Goal: Answer question/provide support: Share knowledge or assist other users

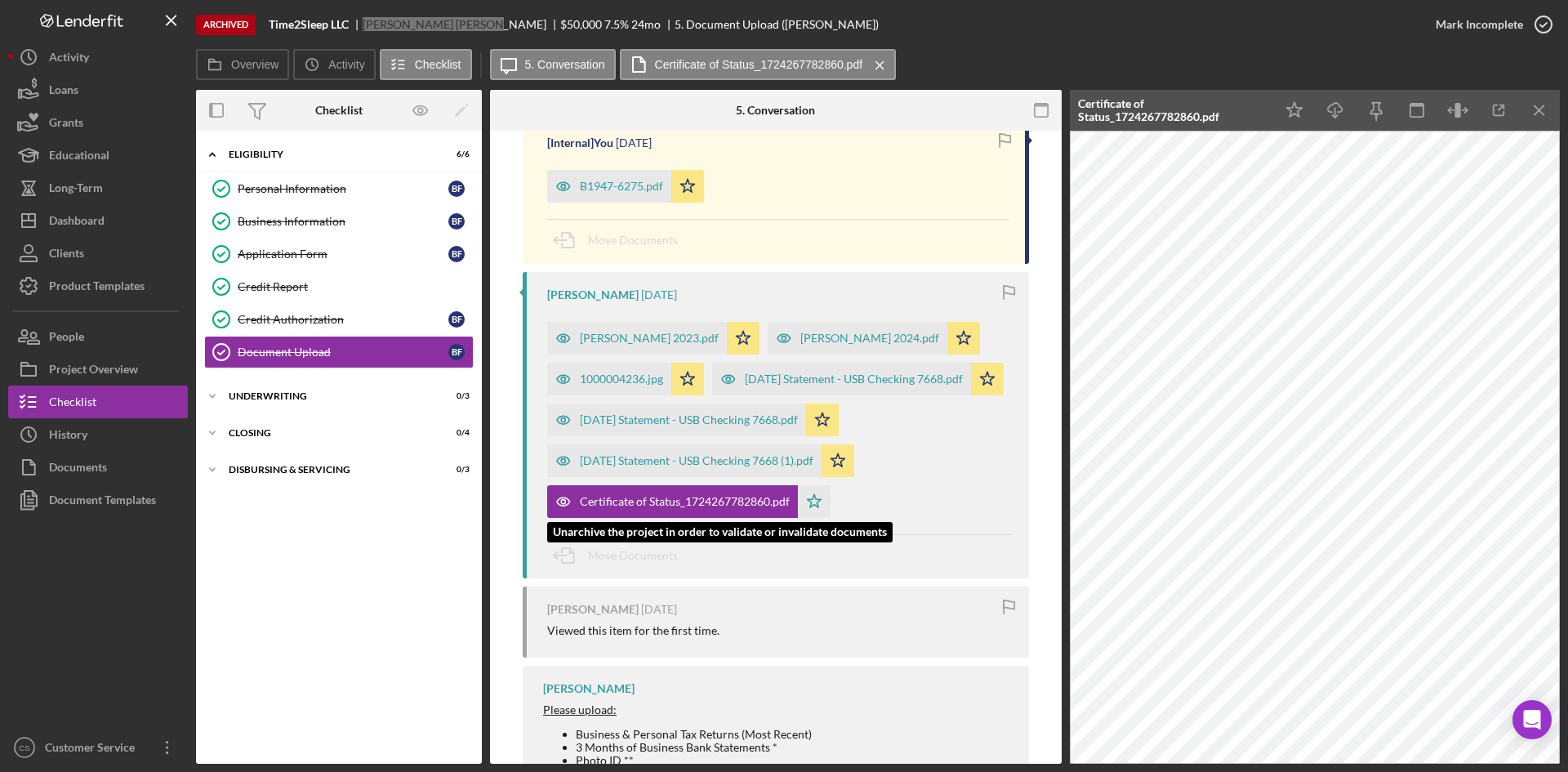
scroll to position [817, 0]
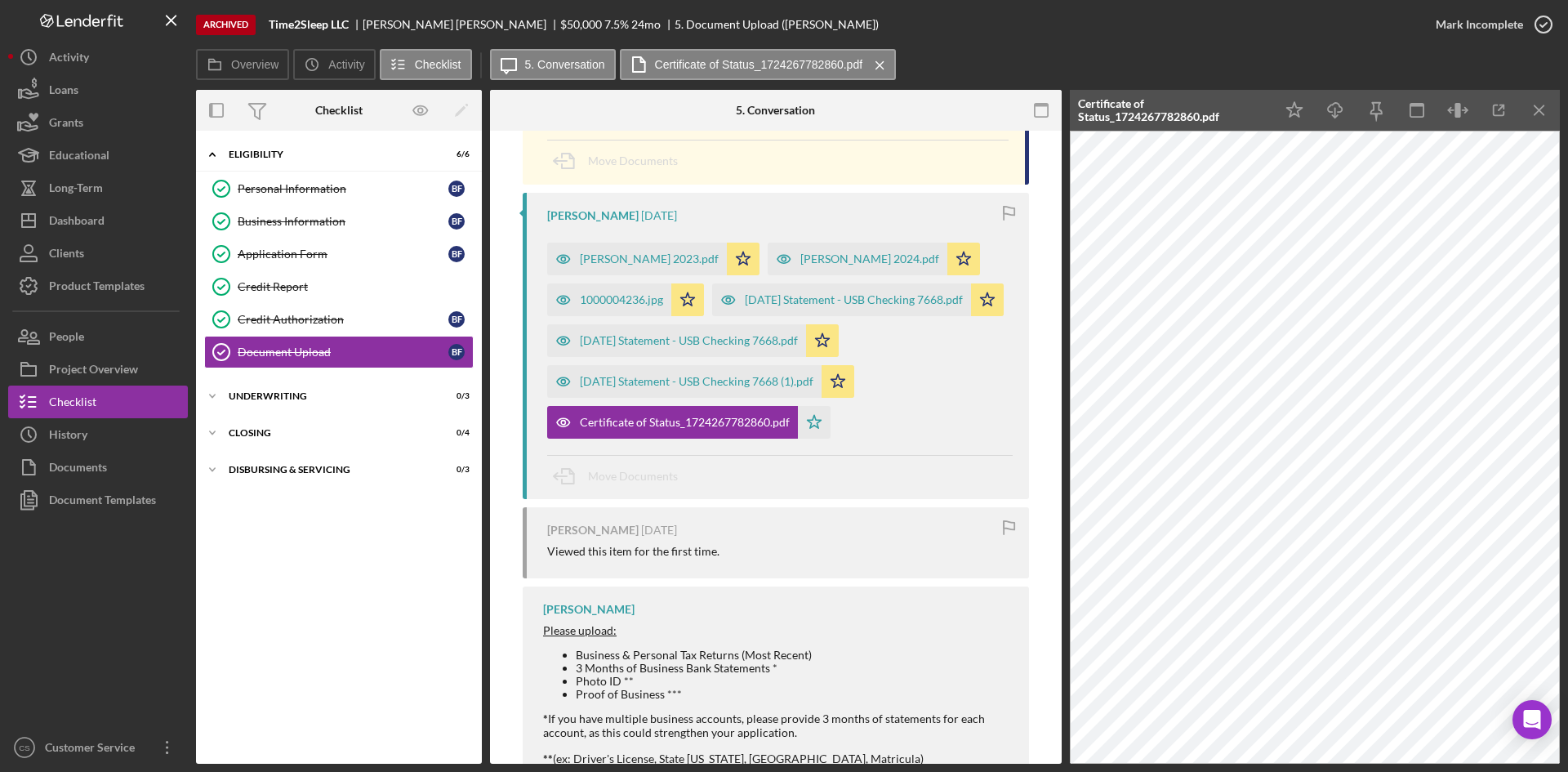
click at [927, 438] on div "[PERSON_NAME] 2023.pdf Icon/Star [PERSON_NAME] 2024.pdf Icon/Star 1000004236.jp…" at bounding box center [781, 336] width 466 height 204
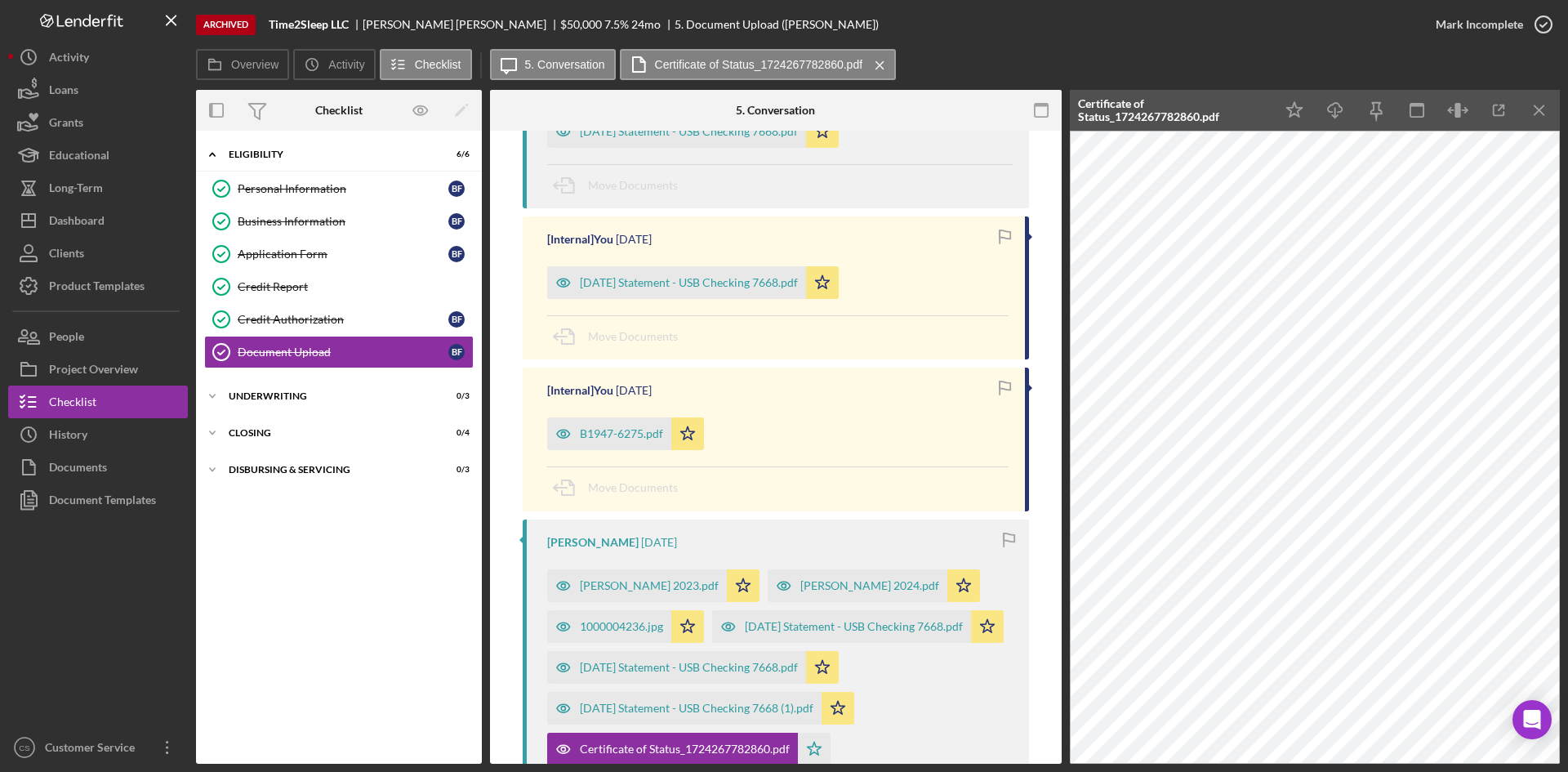
scroll to position [246, 0]
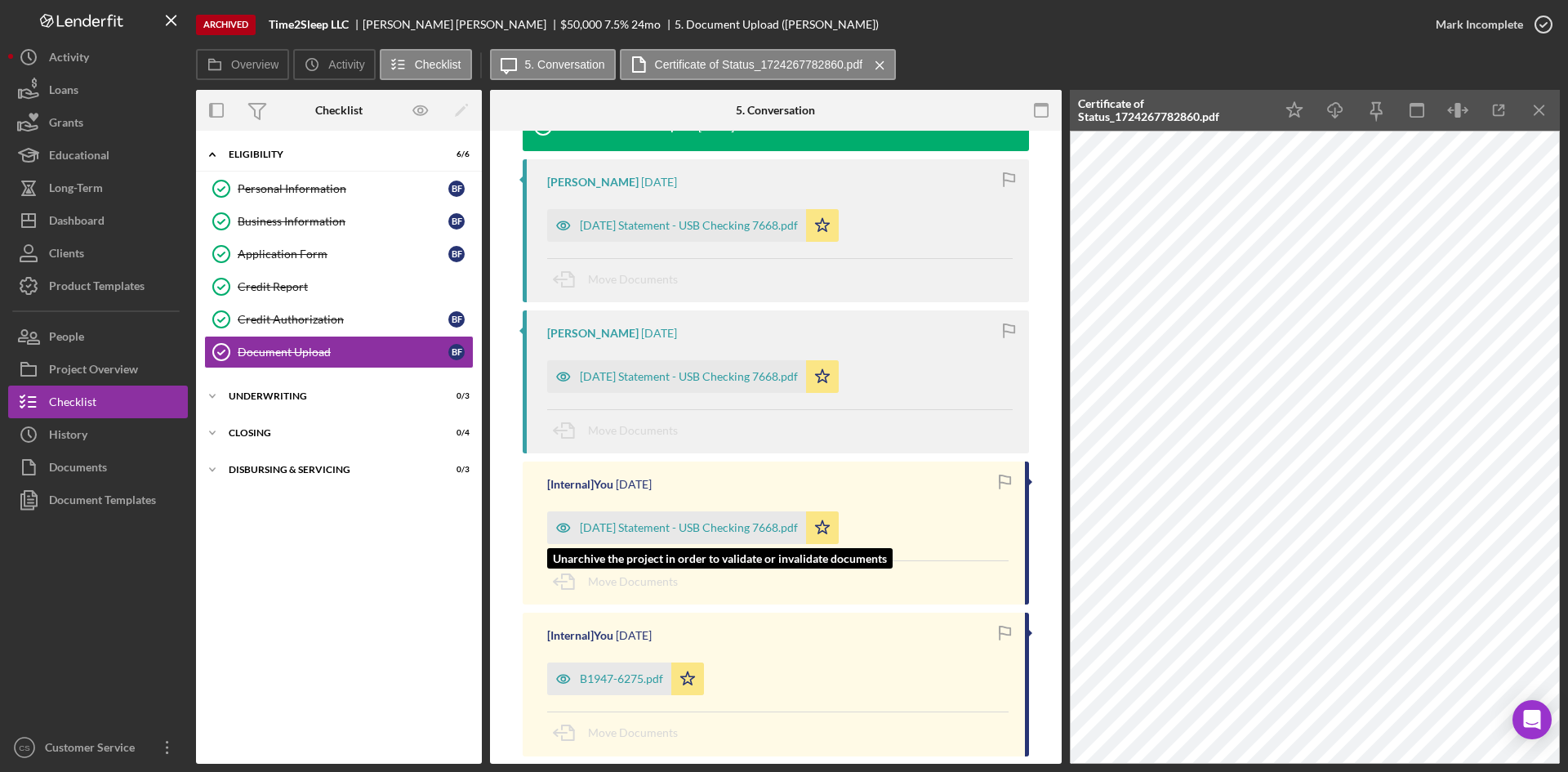
click at [689, 526] on div "[DATE] Statement - USB Checking 7668.pdf" at bounding box center [689, 527] width 218 height 13
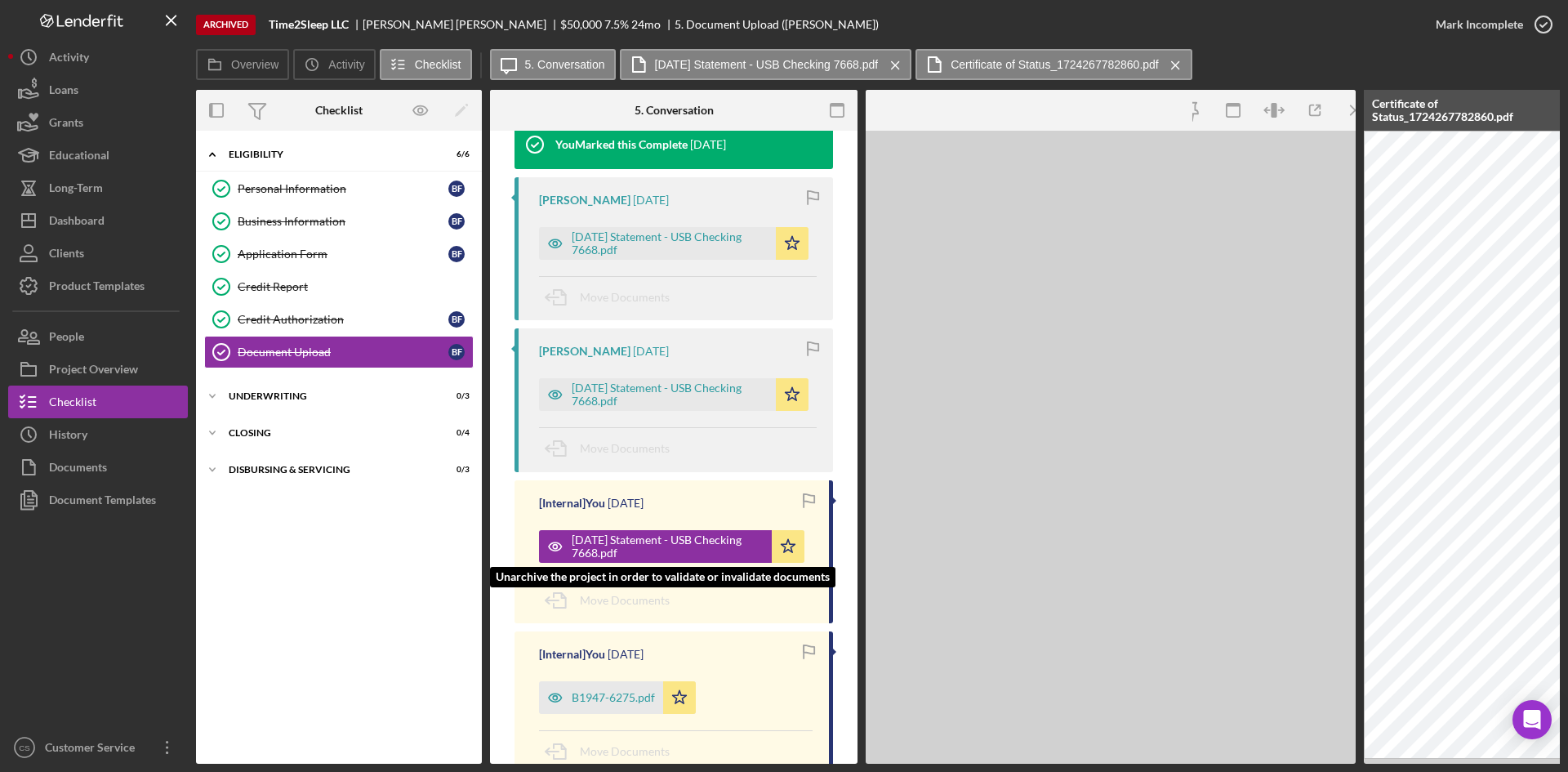
scroll to position [263, 0]
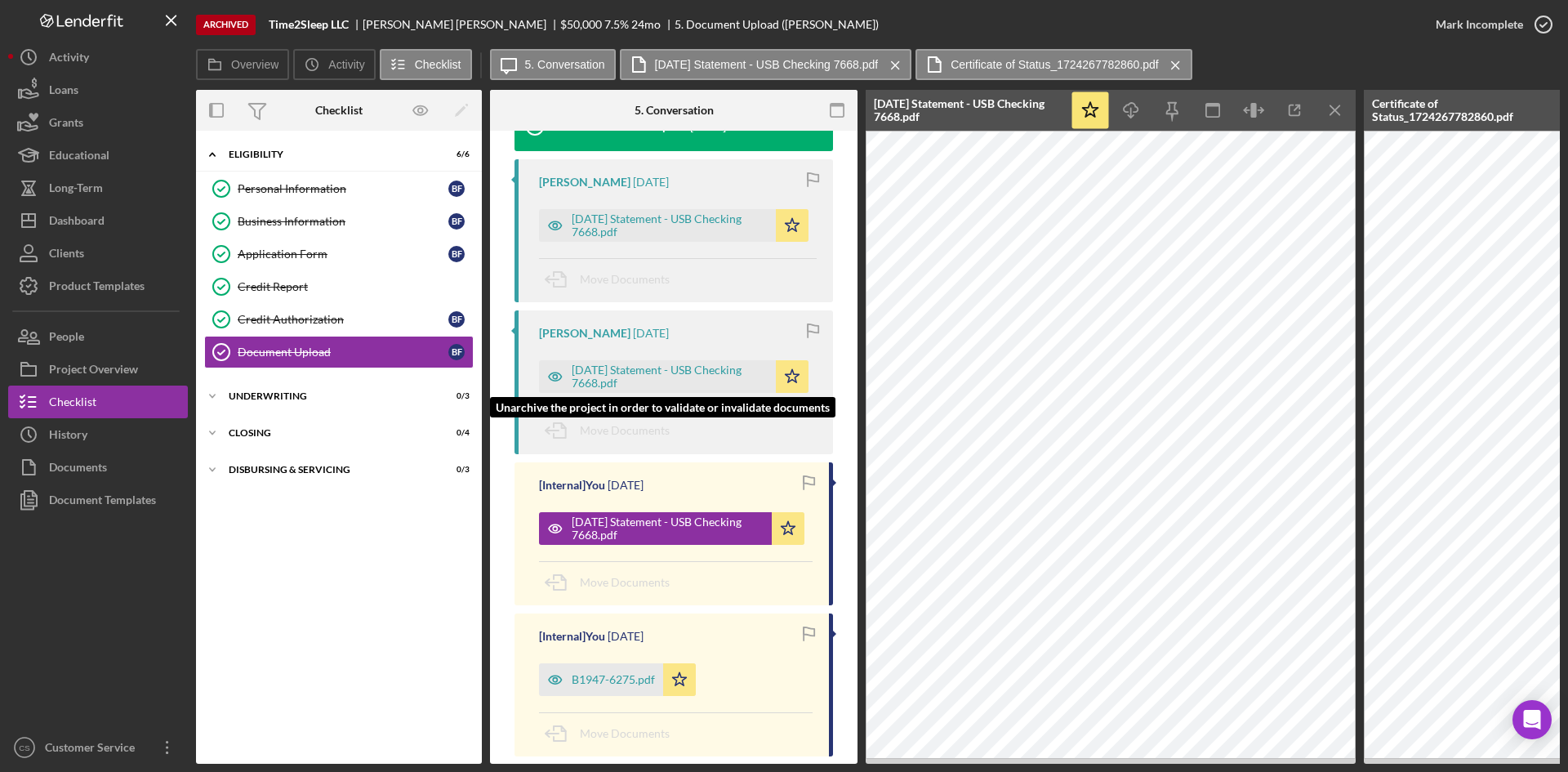
click at [686, 378] on div "[DATE] Statement - USB Checking 7668.pdf" at bounding box center [669, 376] width 196 height 26
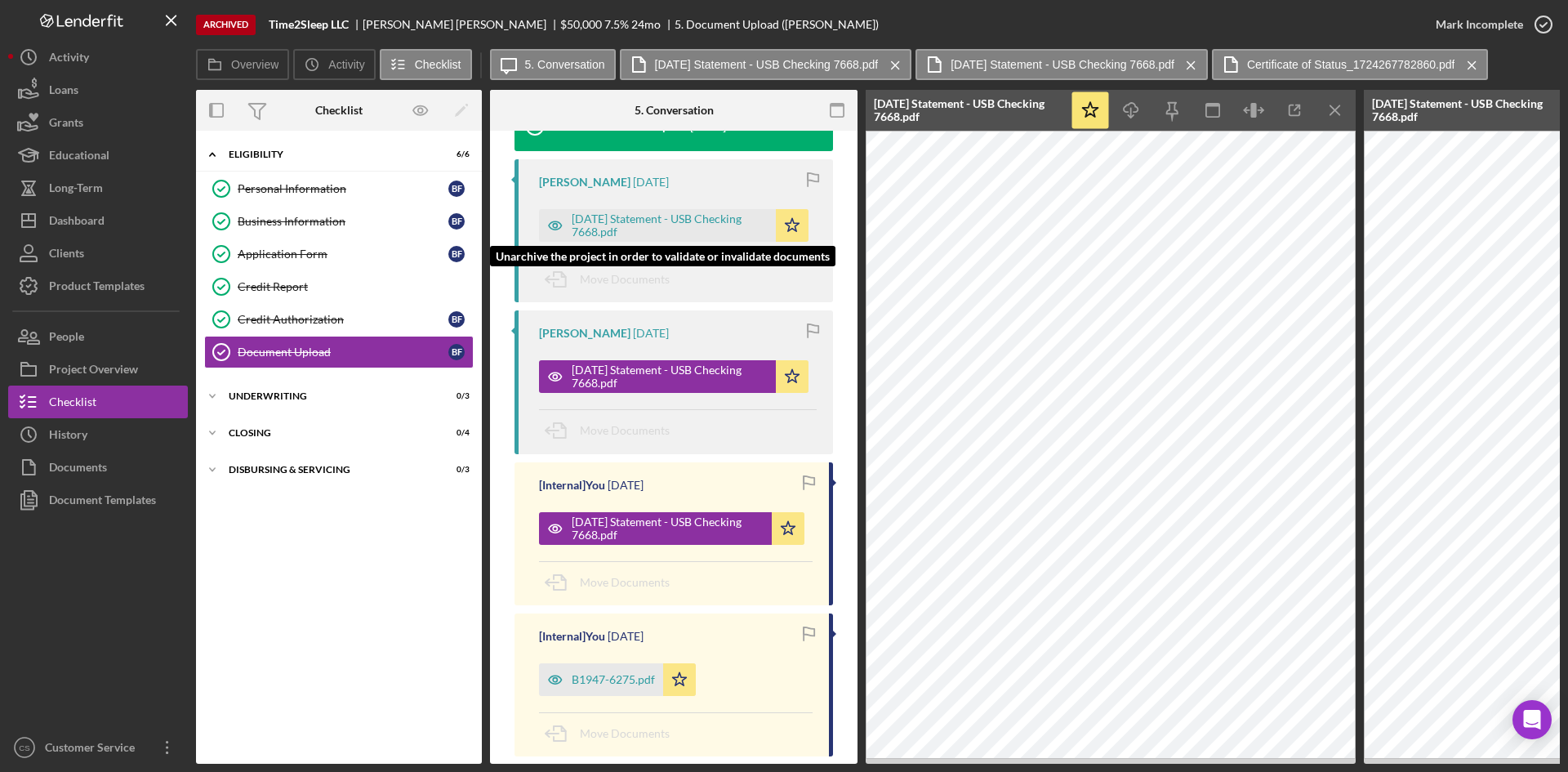
click at [658, 228] on div "[DATE] Statement - USB Checking 7668.pdf" at bounding box center [669, 224] width 196 height 26
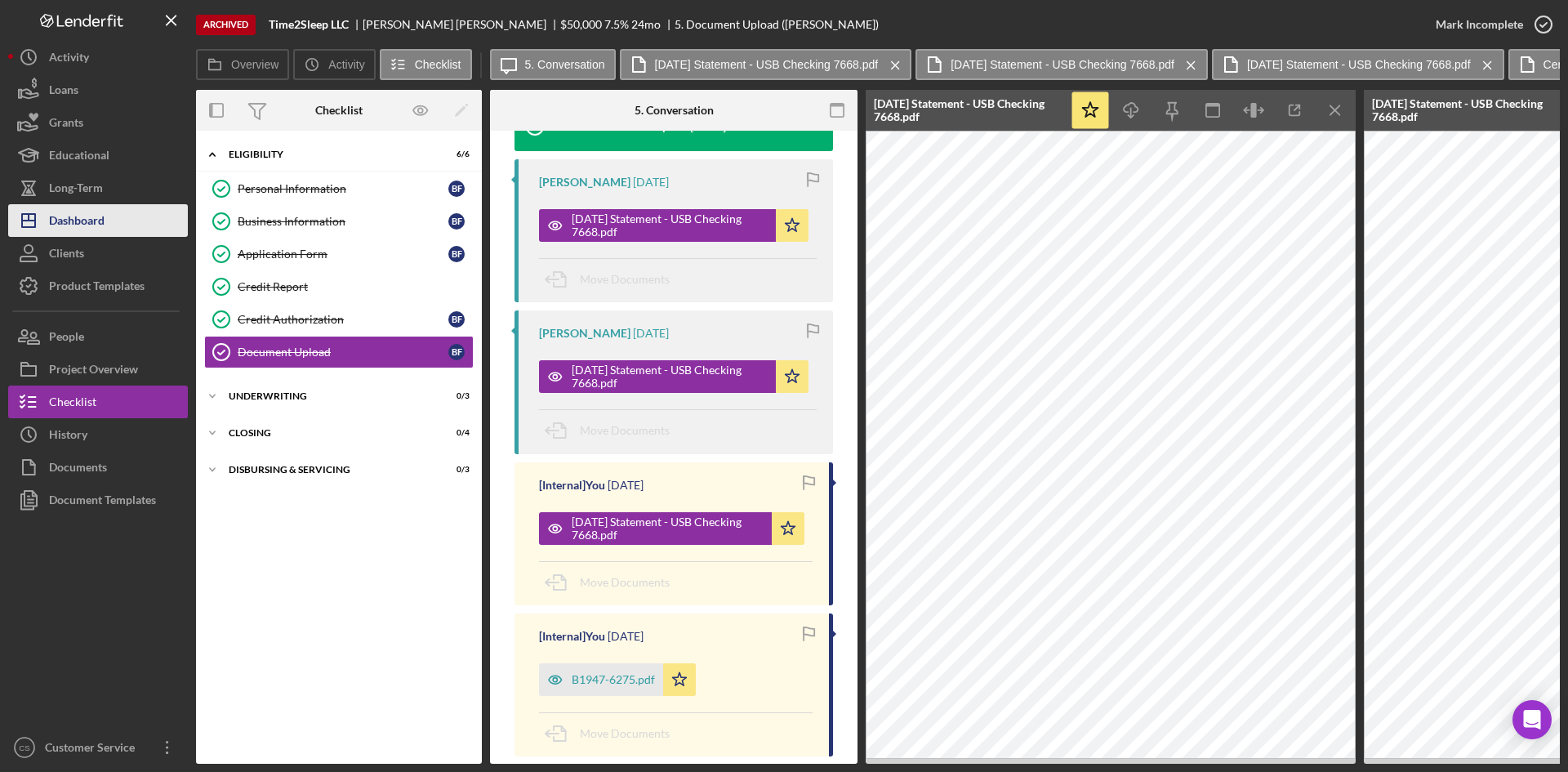
click at [129, 219] on button "Icon/Dashboard Dashboard" at bounding box center [98, 221] width 179 height 33
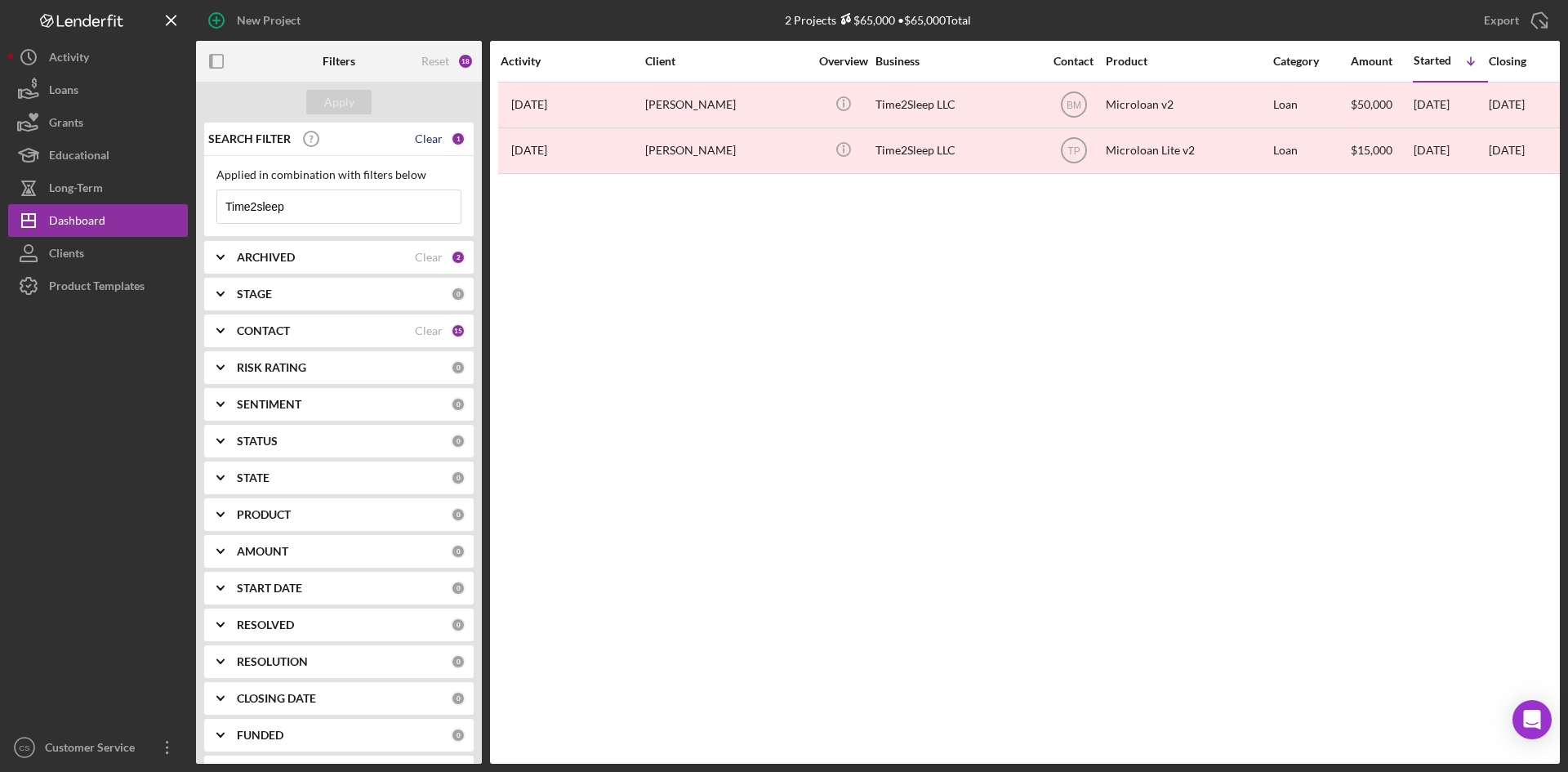
click at [423, 144] on div "Clear" at bounding box center [429, 139] width 28 height 13
click at [347, 106] on div "Apply" at bounding box center [339, 103] width 31 height 25
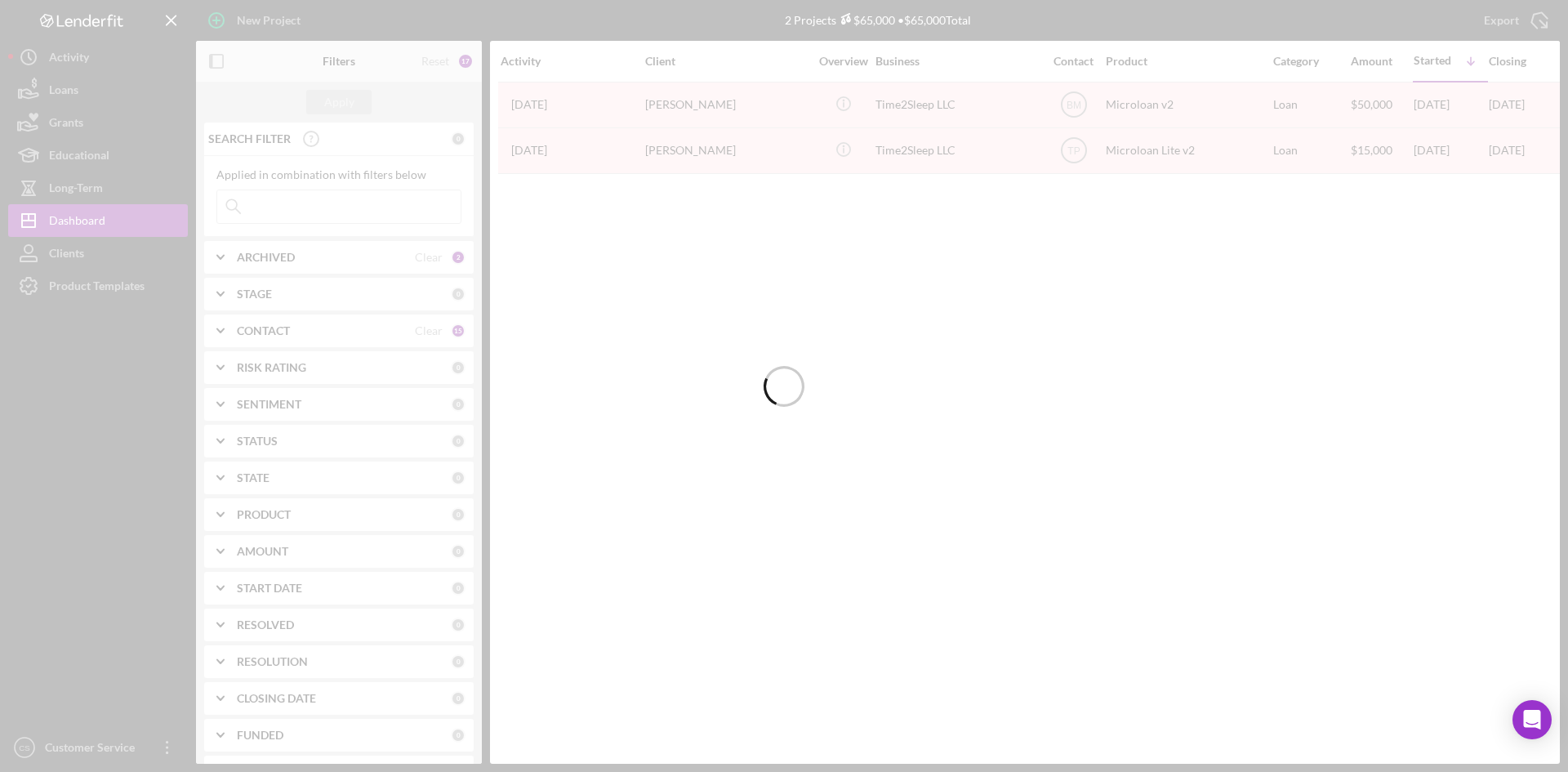
click at [348, 262] on div at bounding box center [784, 386] width 1568 height 772
click at [340, 261] on div at bounding box center [784, 386] width 1568 height 772
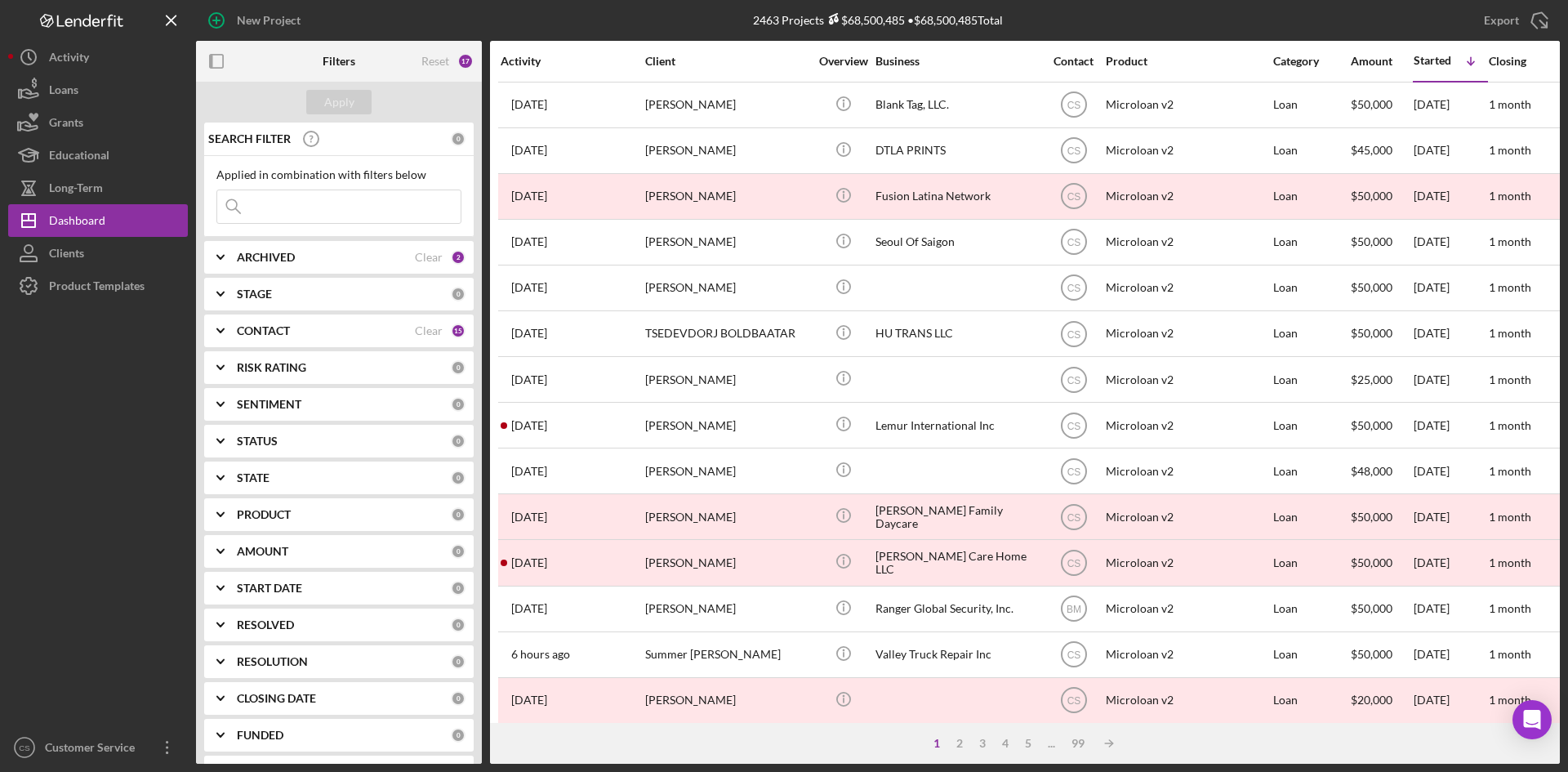
click at [294, 258] on b "ARCHIVED" at bounding box center [266, 257] width 58 height 13
click at [234, 353] on div "Archived" at bounding box center [339, 354] width 246 height 26
click at [229, 353] on input "Archived" at bounding box center [225, 350] width 16 height 16
checkbox input "false"
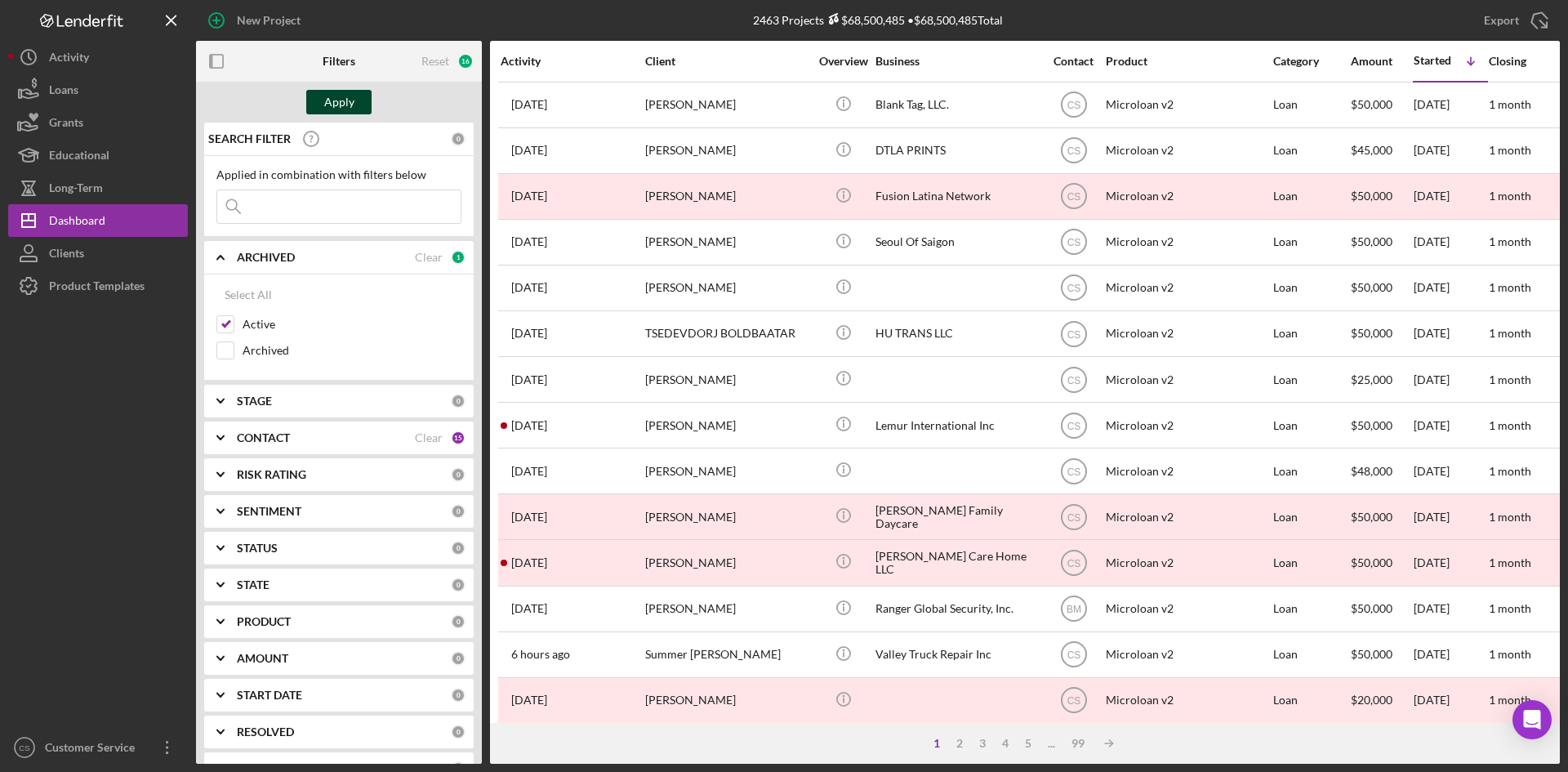
click at [345, 97] on div "Apply" at bounding box center [339, 103] width 31 height 25
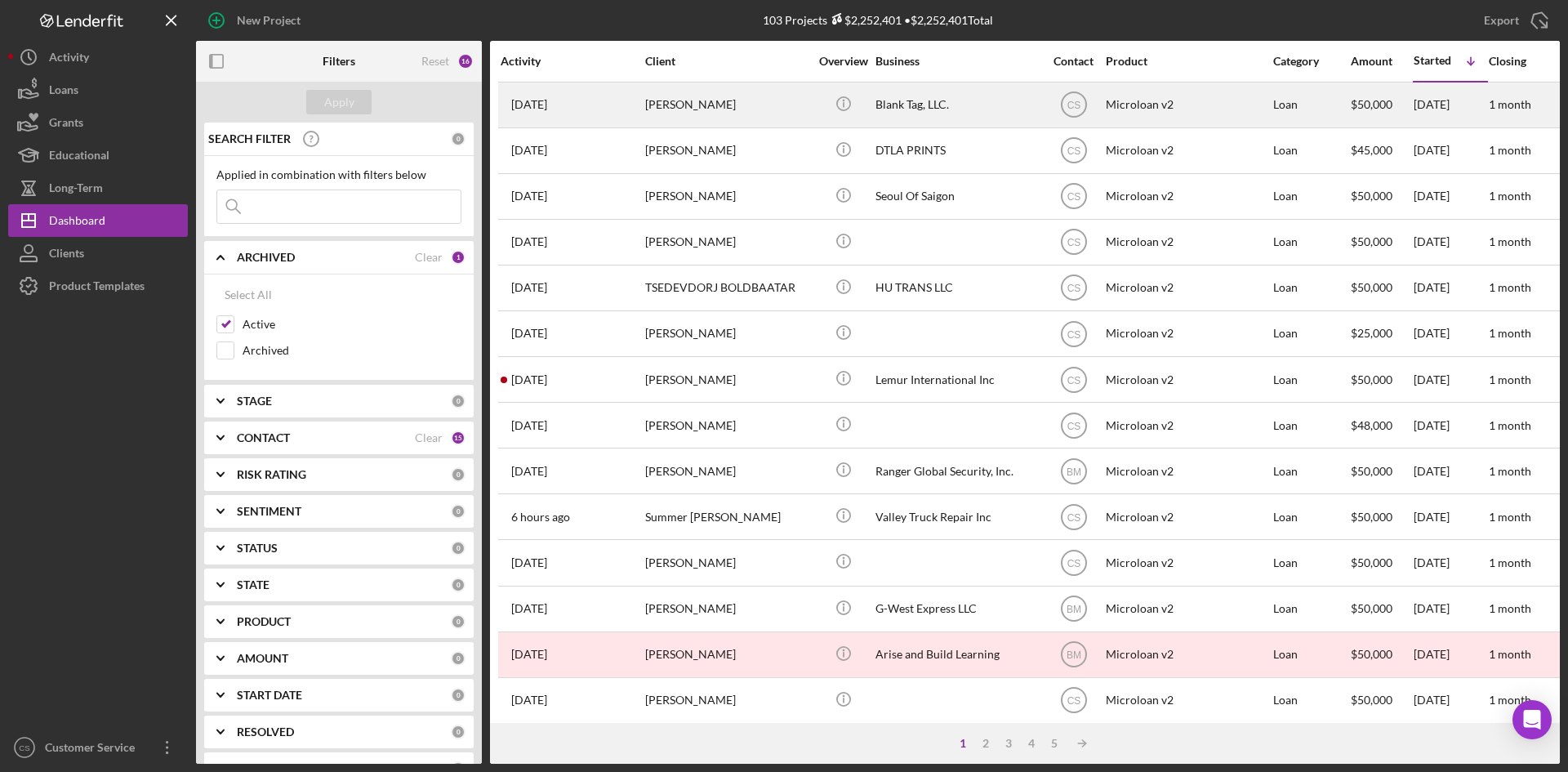
click at [759, 104] on div "[PERSON_NAME]" at bounding box center [727, 105] width 163 height 43
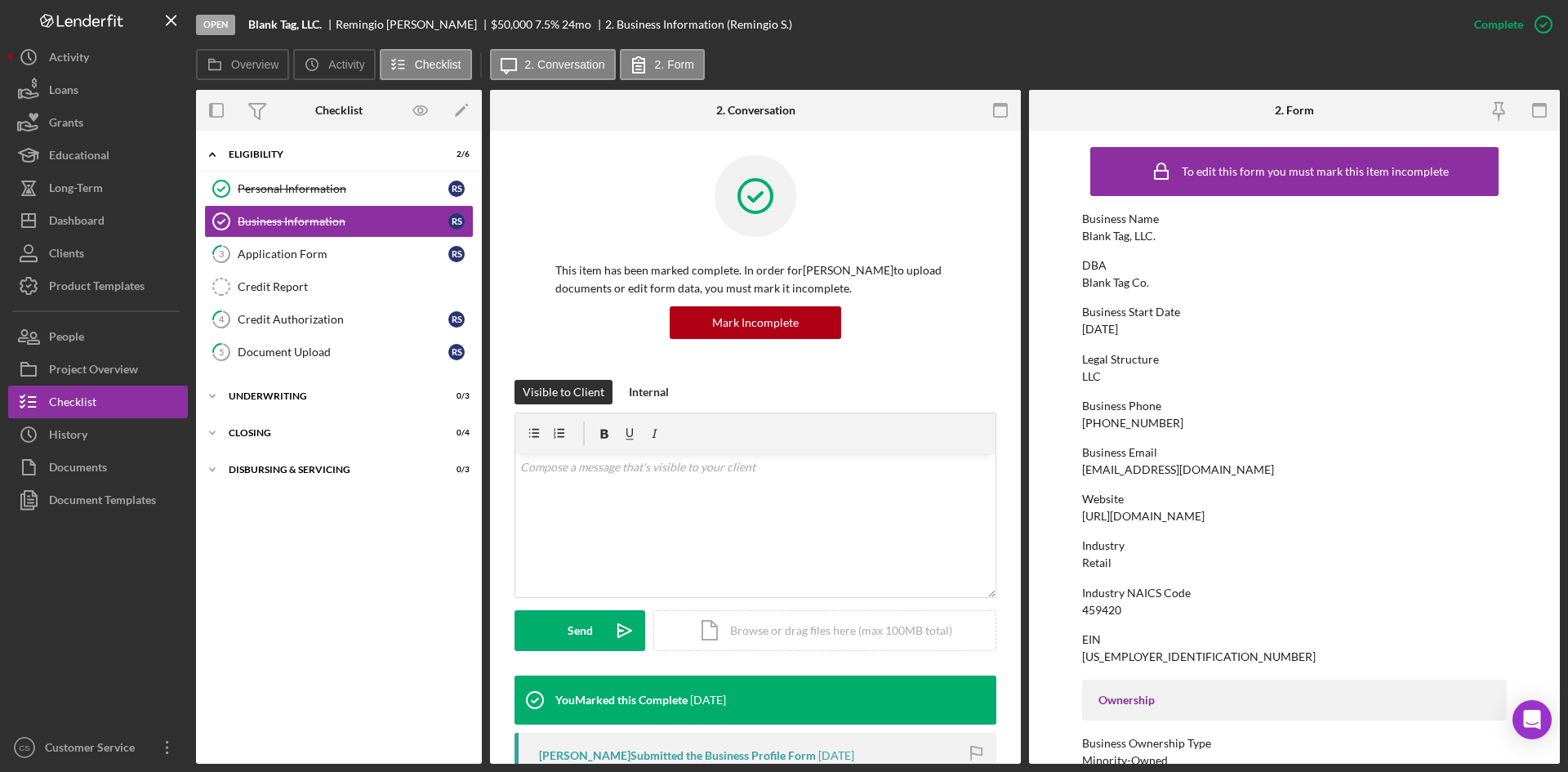
click at [1359, 358] on div "Legal Structure" at bounding box center [1295, 360] width 425 height 13
click at [339, 654] on div "Icon/Expander Eligibility 2 / 6 Personal Information Personal Information R S B…" at bounding box center [339, 447] width 286 height 617
click at [316, 642] on div "Icon/Expander Eligibility 2 / 6 Personal Information Personal Information R S B…" at bounding box center [339, 447] width 286 height 617
click at [110, 212] on button "Icon/Dashboard Dashboard" at bounding box center [98, 221] width 179 height 33
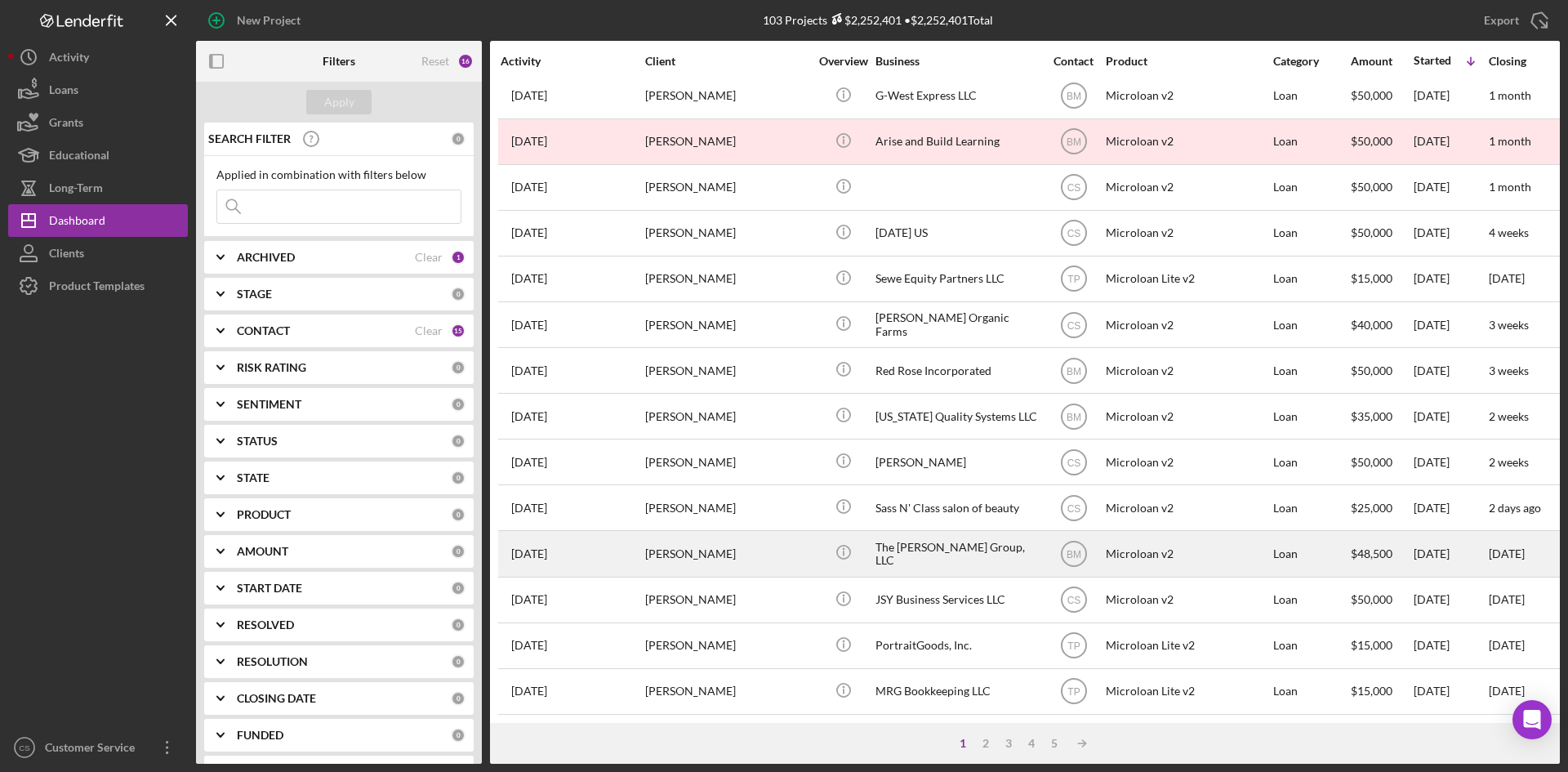
scroll to position [526, 0]
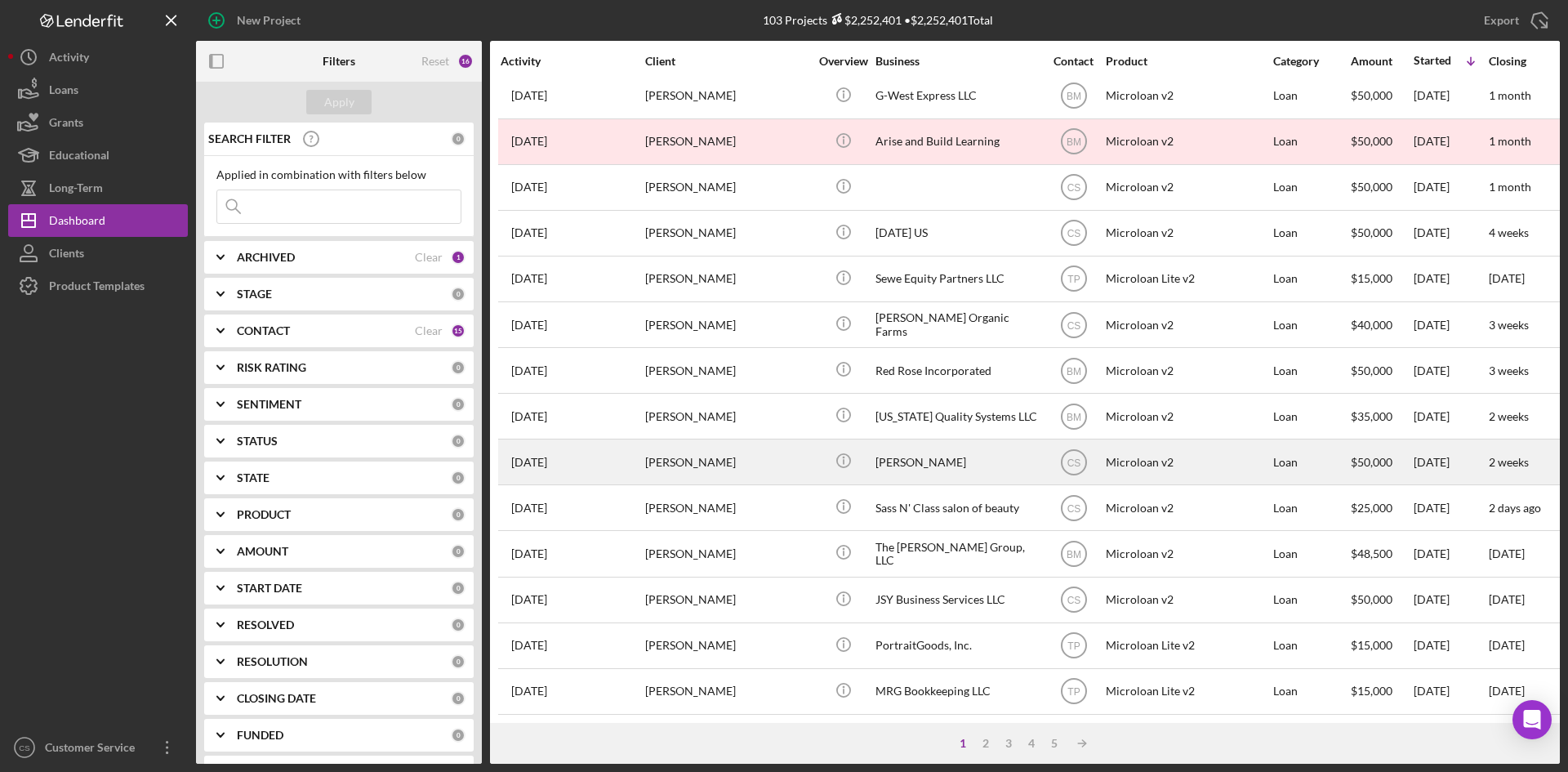
click at [798, 455] on div "[PERSON_NAME]" at bounding box center [727, 461] width 163 height 43
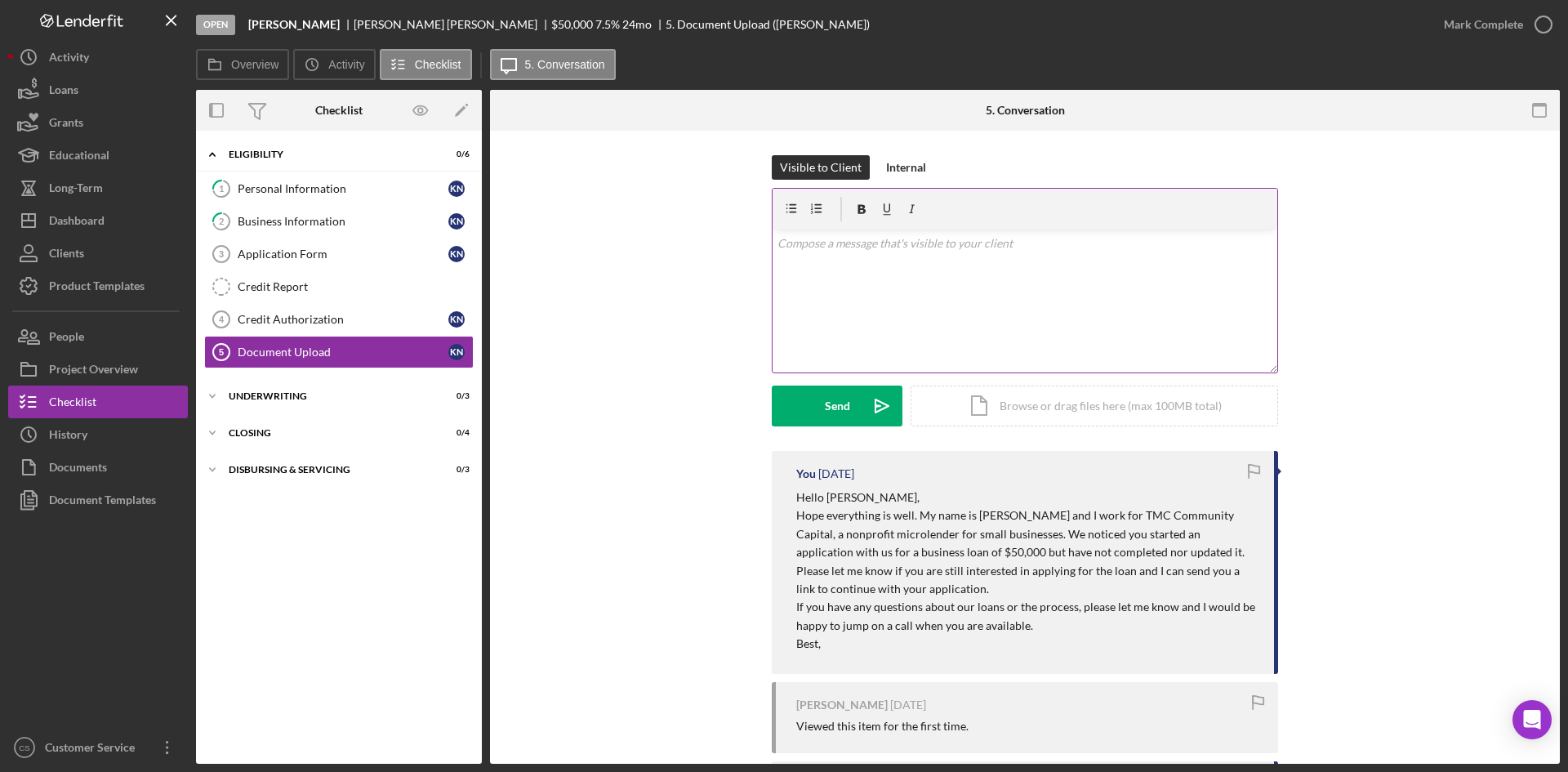
click at [878, 261] on div "v Color teal Color pink Remove color Add row above Add row below Add column bef…" at bounding box center [1025, 300] width 504 height 143
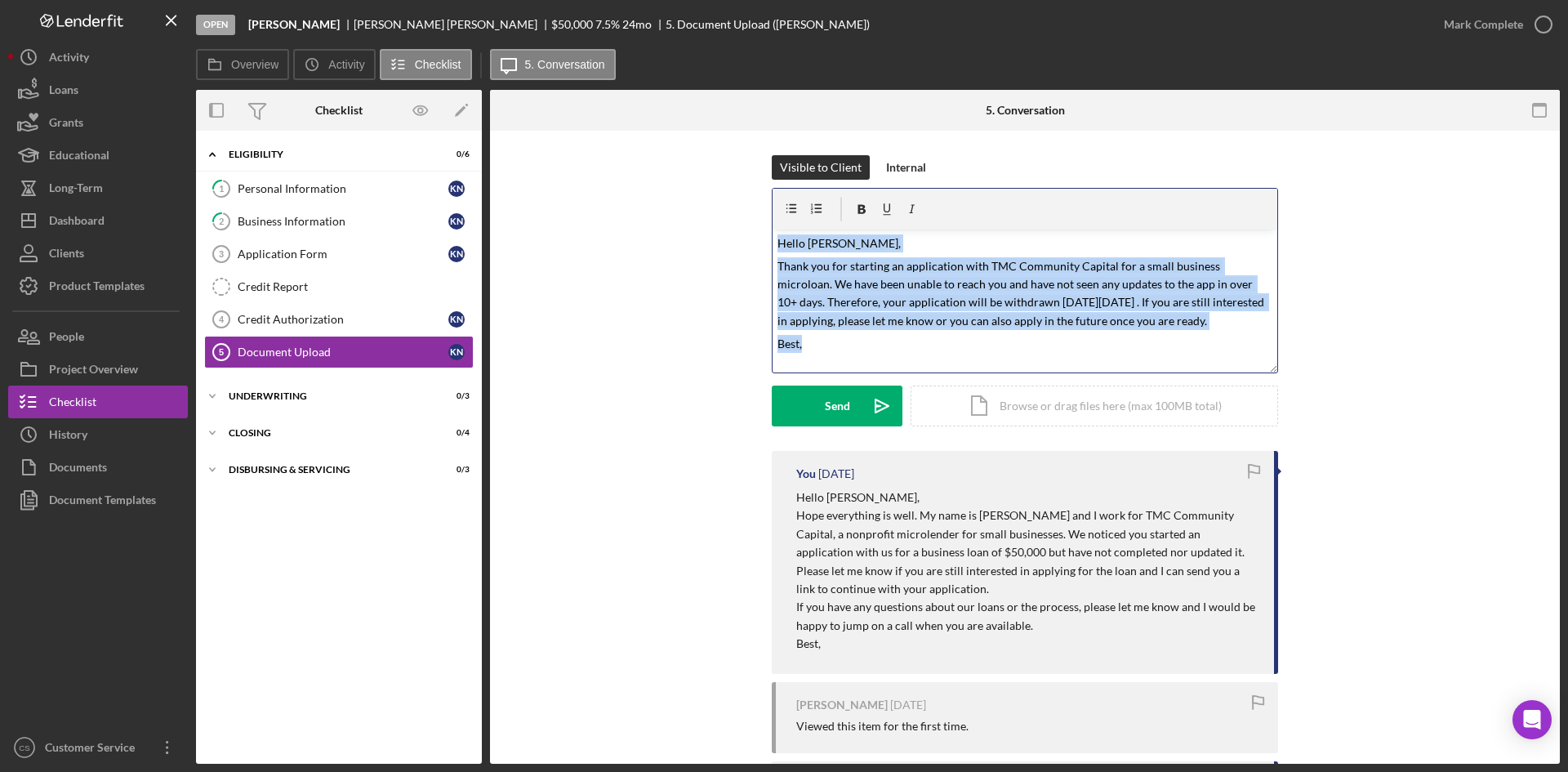
drag, startPoint x: 762, startPoint y: 202, endPoint x: 736, endPoint y: 135, distance: 71.9
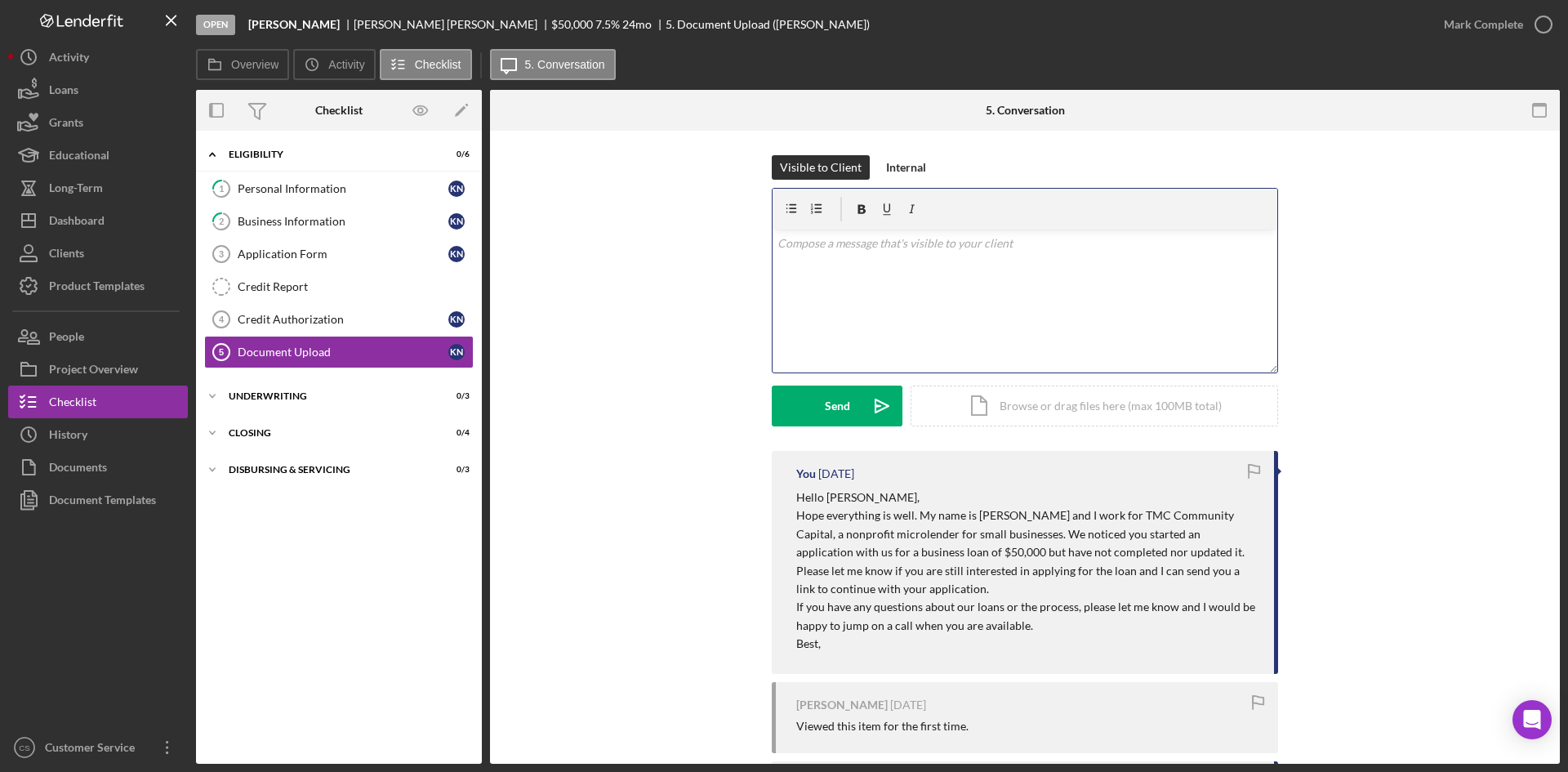
click at [837, 287] on div "v Color teal Color pink Remove color Add row above Add row below Add column bef…" at bounding box center [1025, 300] width 504 height 143
paste div
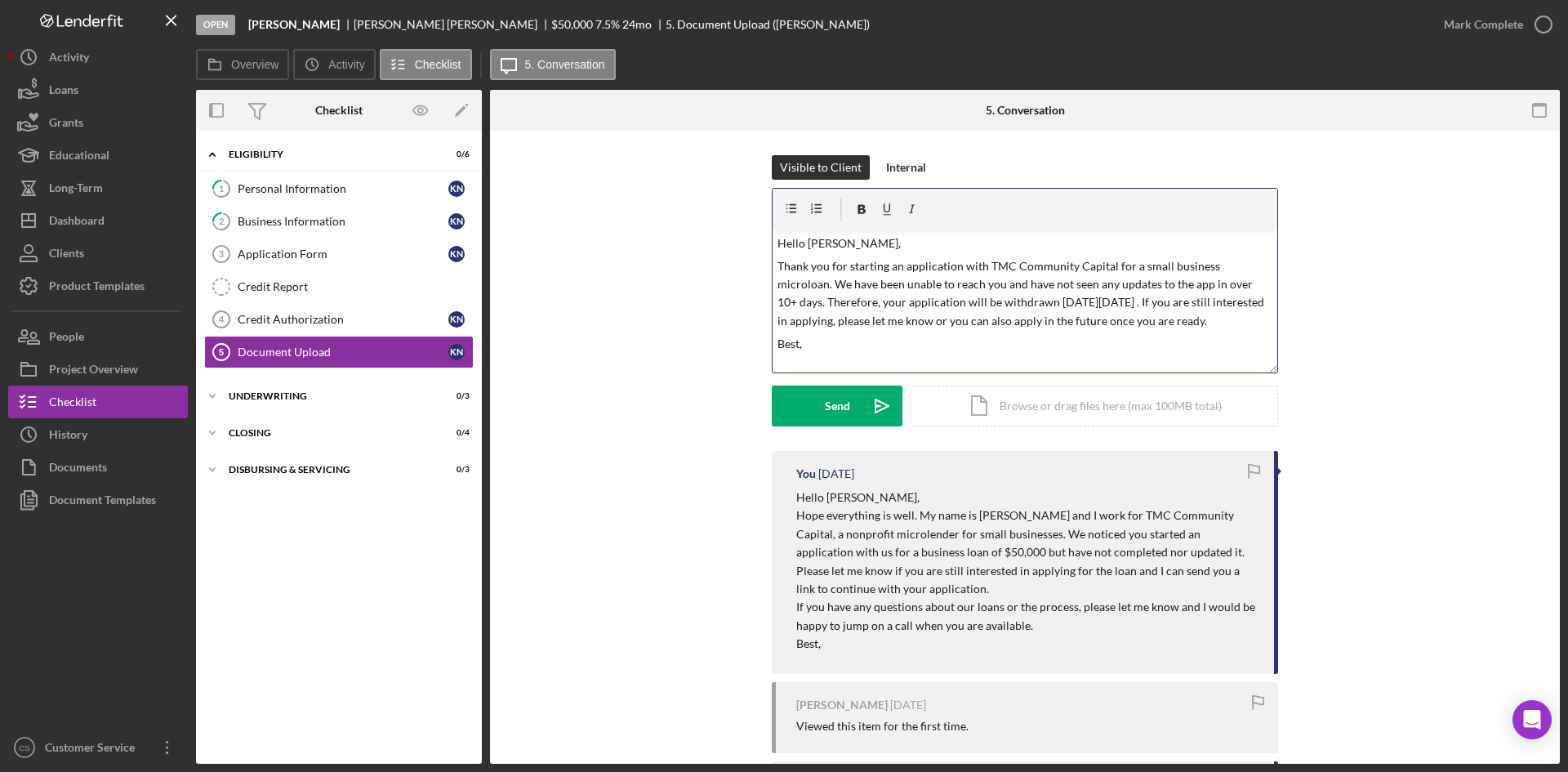
click at [833, 240] on p "Hello [PERSON_NAME]," at bounding box center [1025, 243] width 496 height 18
click at [875, 356] on div "v Color teal Color pink Remove color Add row above Add row below Add column bef…" at bounding box center [1025, 300] width 504 height 143
drag, startPoint x: 1019, startPoint y: 299, endPoint x: 1108, endPoint y: 300, distance: 89.0
click at [1108, 300] on p "Thank you for starting an application with TMC Community Capital for a small bu…" at bounding box center [1025, 293] width 496 height 74
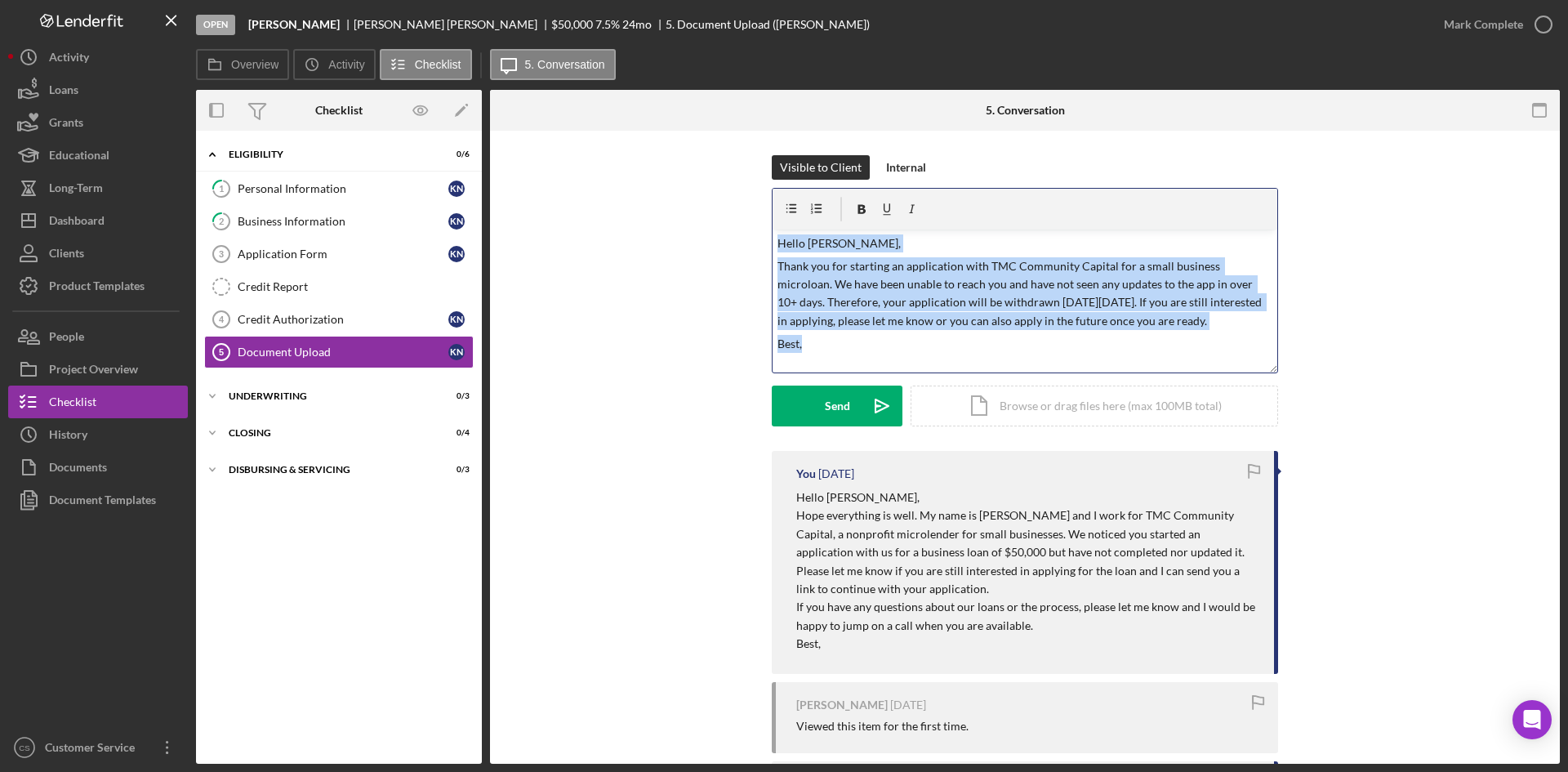
drag, startPoint x: 895, startPoint y: 361, endPoint x: 712, endPoint y: 175, distance: 260.9
click at [713, 175] on div "Visible to Client Internal v Color teal Color pink Remove color Add row above A…" at bounding box center [1025, 303] width 1021 height 295
copy div "Hello [PERSON_NAME], Thank you for starting an application with TMC Community C…"
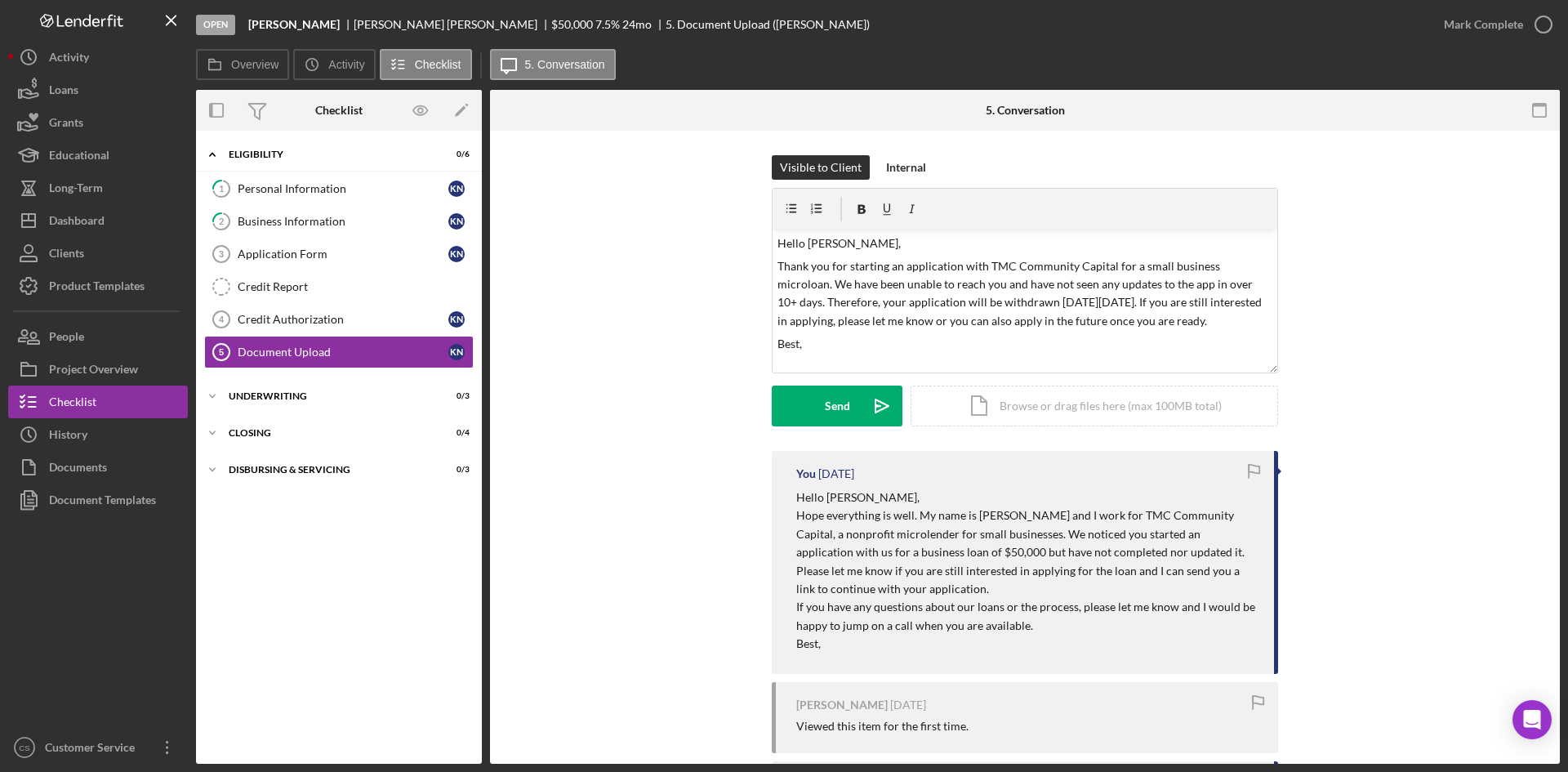
click at [720, 382] on div "Visible to Client Internal v Color teal Color pink Remove color Add row above A…" at bounding box center [1025, 303] width 1021 height 295
click at [816, 409] on button "Send Icon/icon-invite-send" at bounding box center [837, 406] width 130 height 41
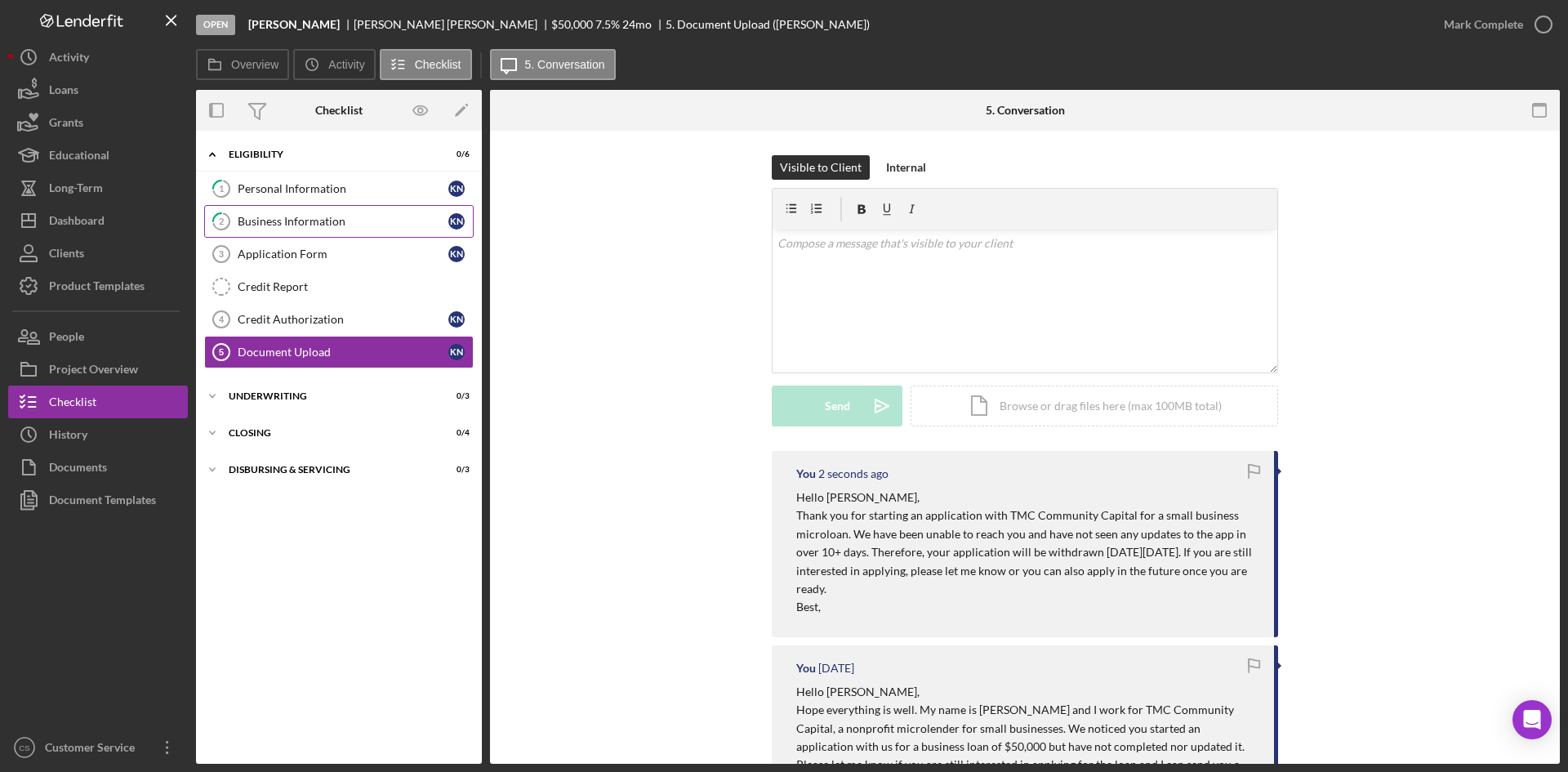
click at [359, 226] on div "Business Information" at bounding box center [343, 222] width 211 height 13
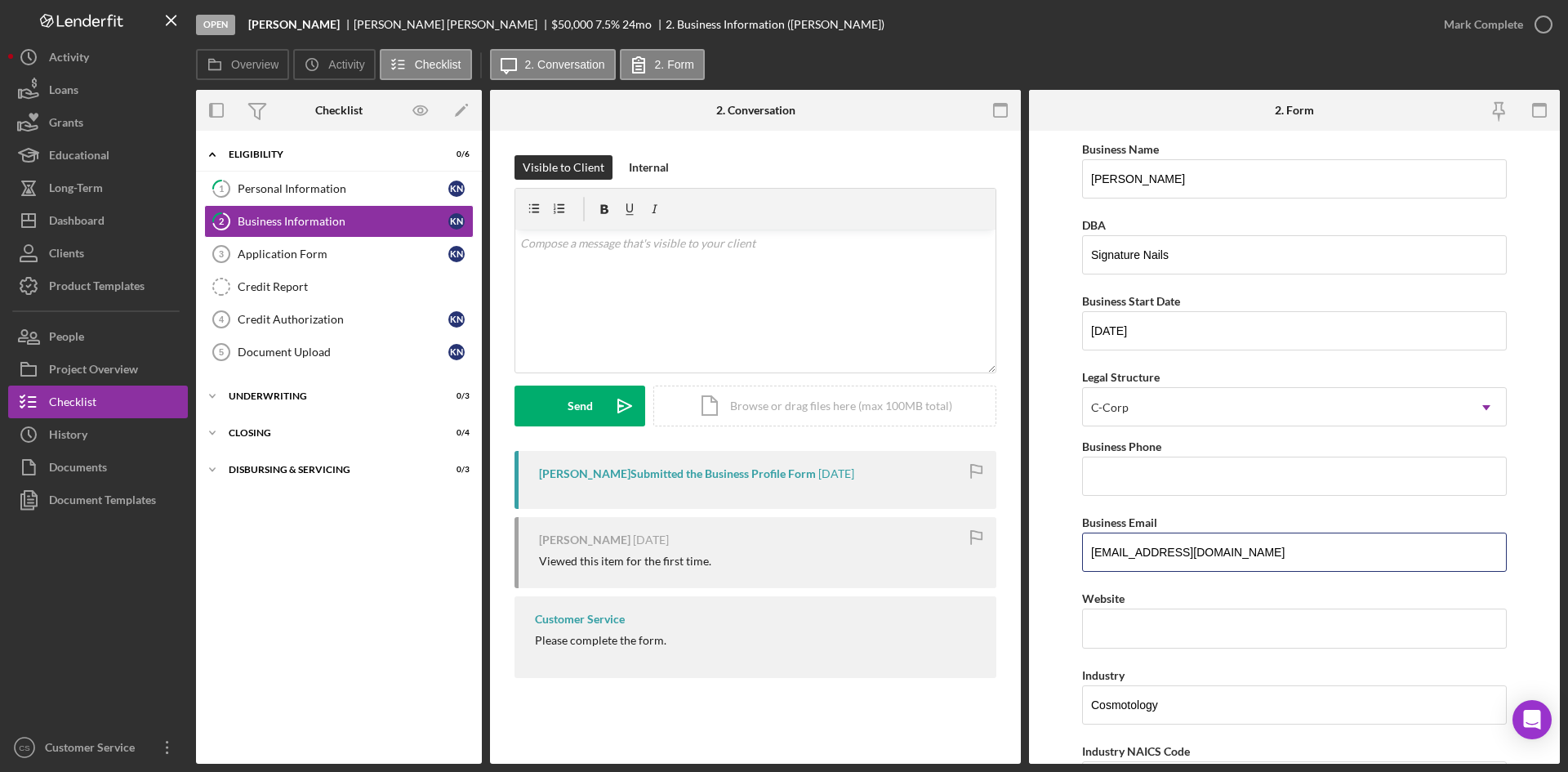
drag, startPoint x: 1320, startPoint y: 551, endPoint x: 905, endPoint y: 558, distance: 415.1
click at [906, 558] on div "Overview Internal Workflow Stage Open Icon/Dropdown Arrow Archive (can unarchiv…" at bounding box center [878, 427] width 1364 height 674
click at [75, 228] on div "Dashboard" at bounding box center [77, 222] width 56 height 36
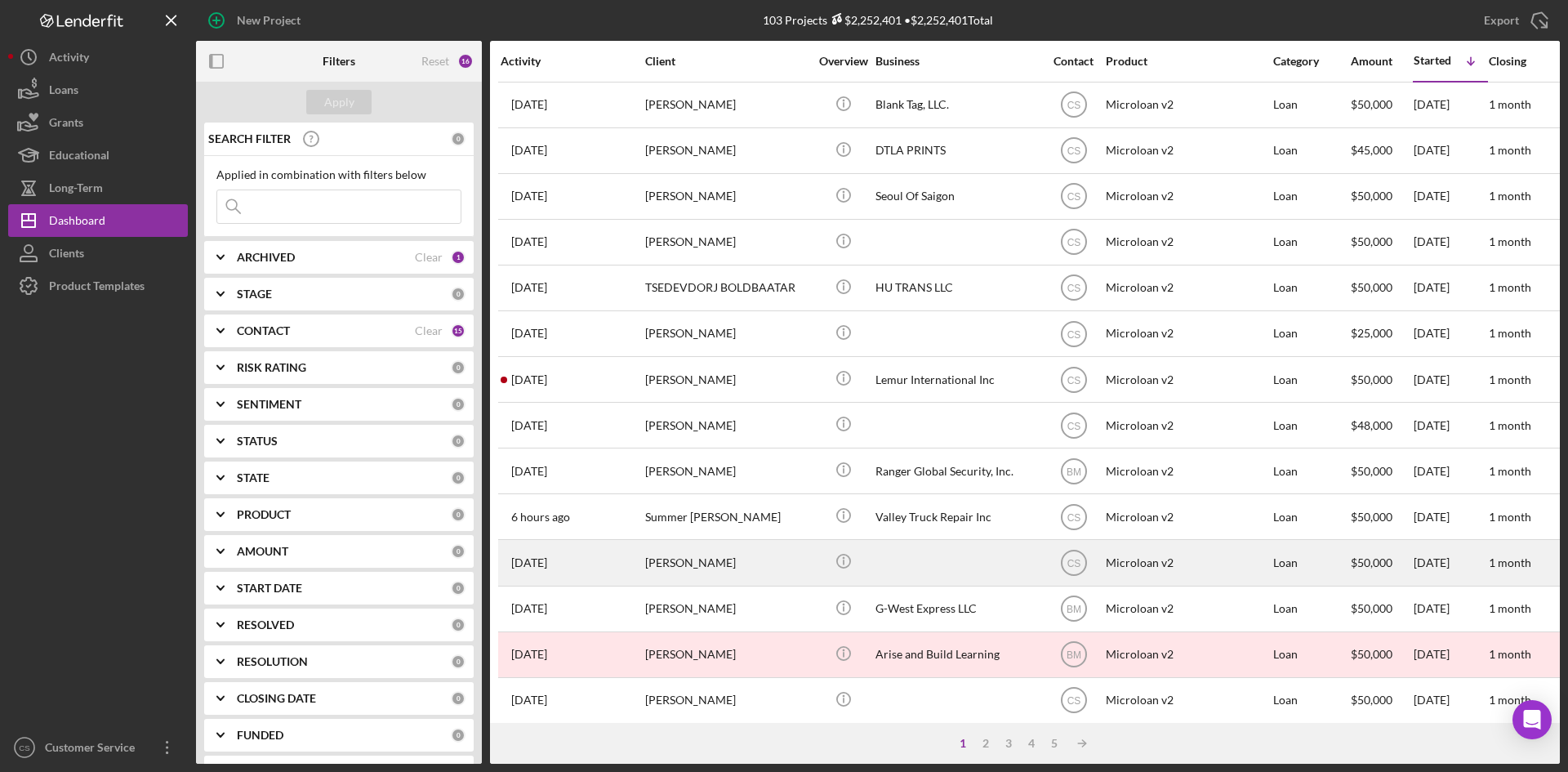
scroll to position [82, 0]
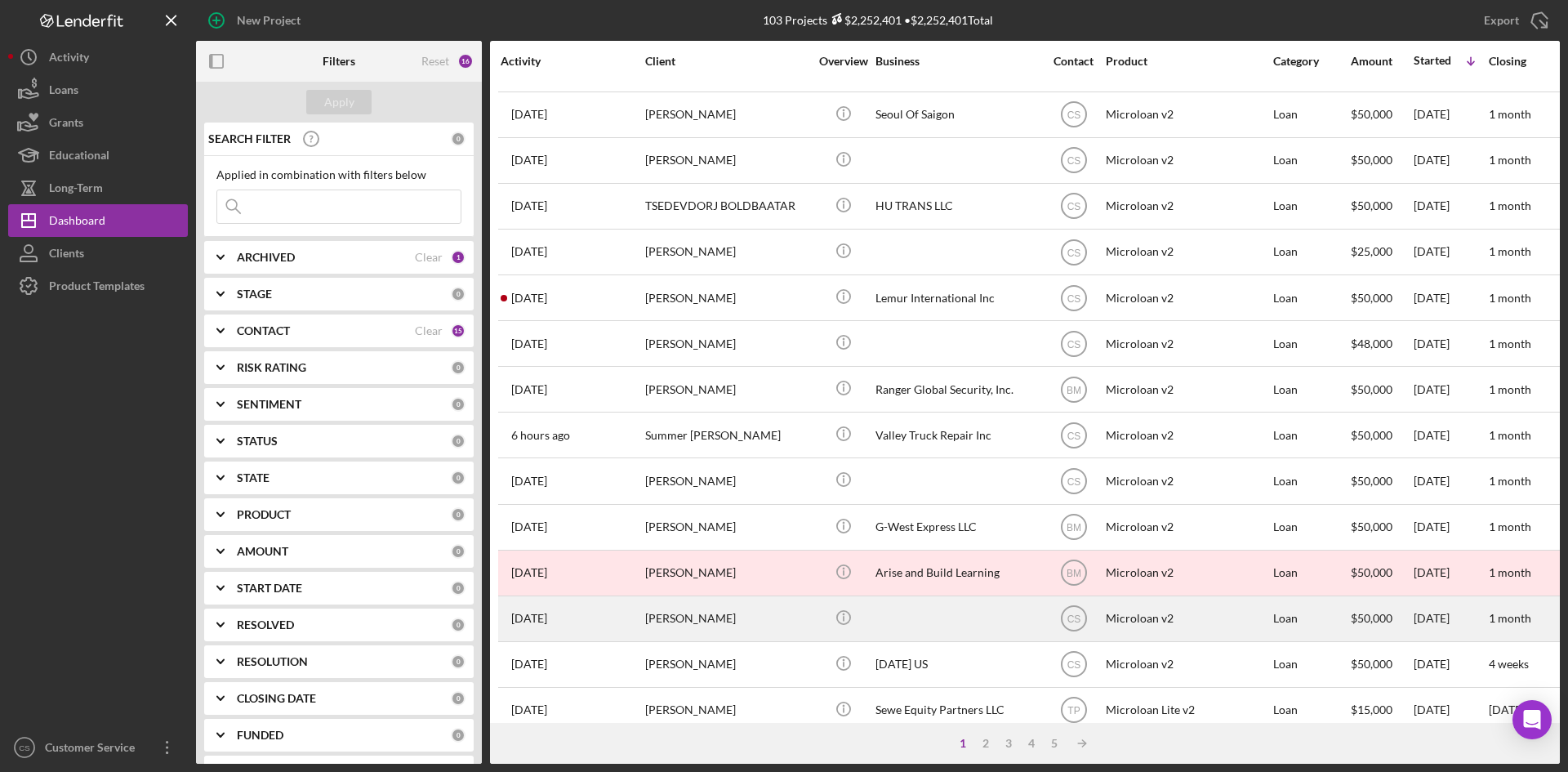
click at [767, 615] on div "[PERSON_NAME]" at bounding box center [727, 619] width 163 height 43
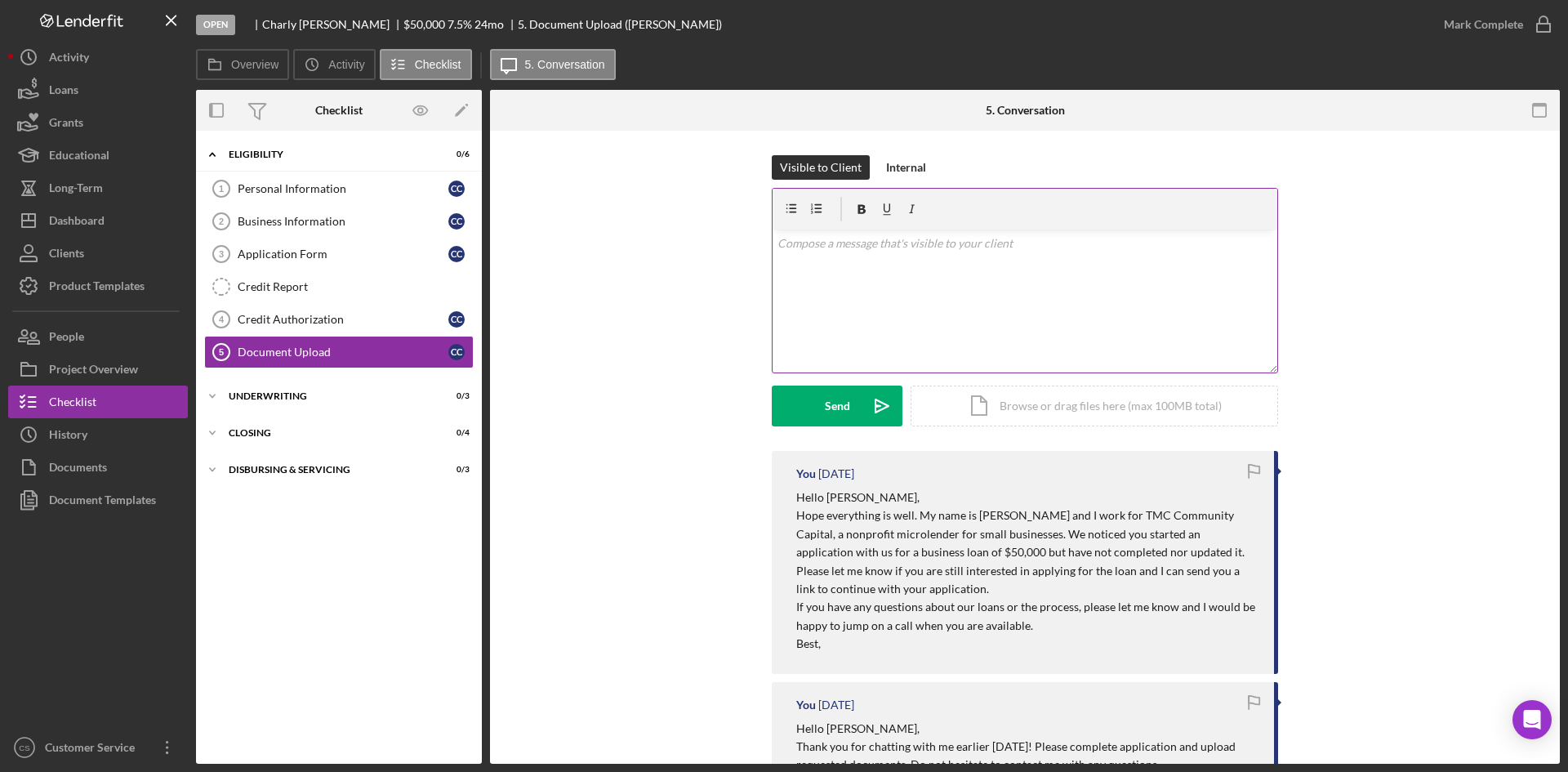
click at [912, 269] on div "v Color teal Color pink Remove color Add row above Add row below Add column bef…" at bounding box center [1025, 300] width 504 height 143
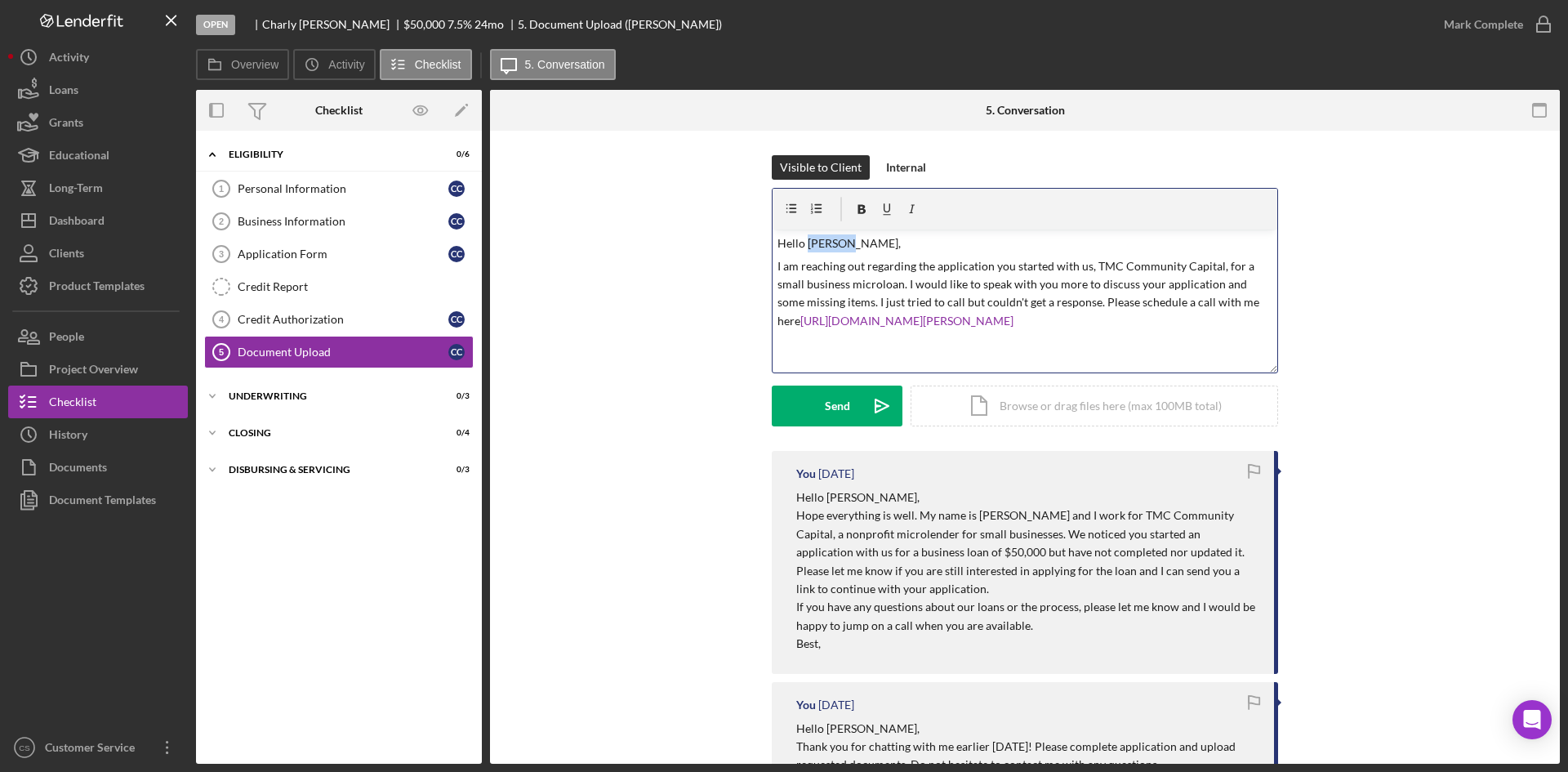
drag, startPoint x: 836, startPoint y: 245, endPoint x: 806, endPoint y: 239, distance: 30.6
click at [806, 239] on p "Hello [PERSON_NAME]," at bounding box center [1025, 243] width 496 height 18
click at [1193, 327] on p "I am reaching out regarding the application you started with us, TMC Community …" at bounding box center [1025, 293] width 496 height 74
